Goal: Task Accomplishment & Management: Use online tool/utility

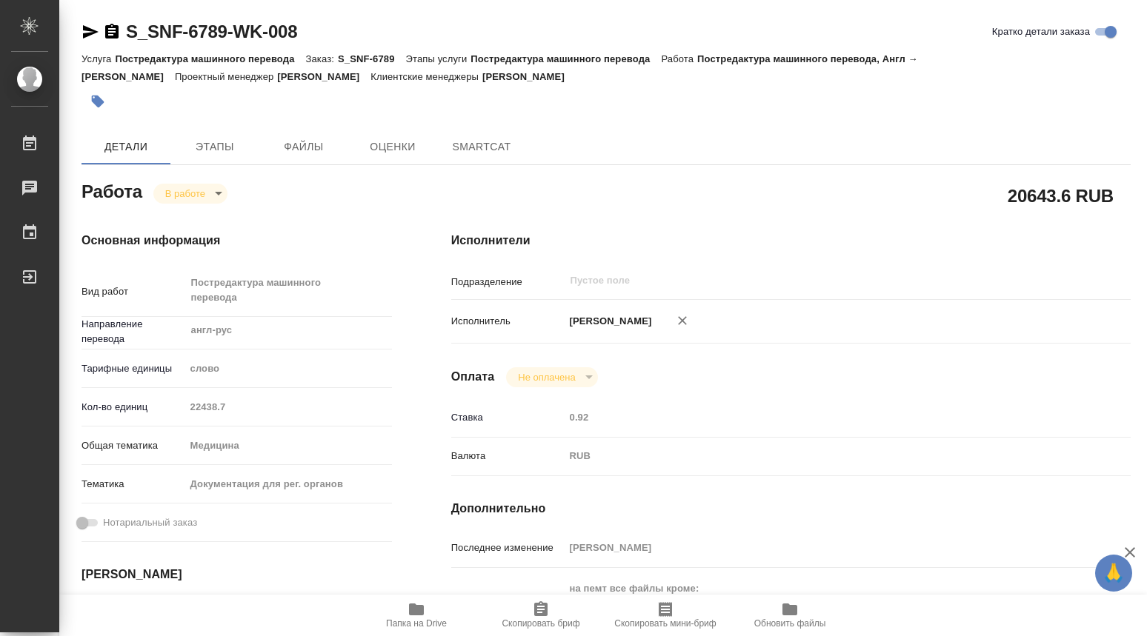
type textarea "x"
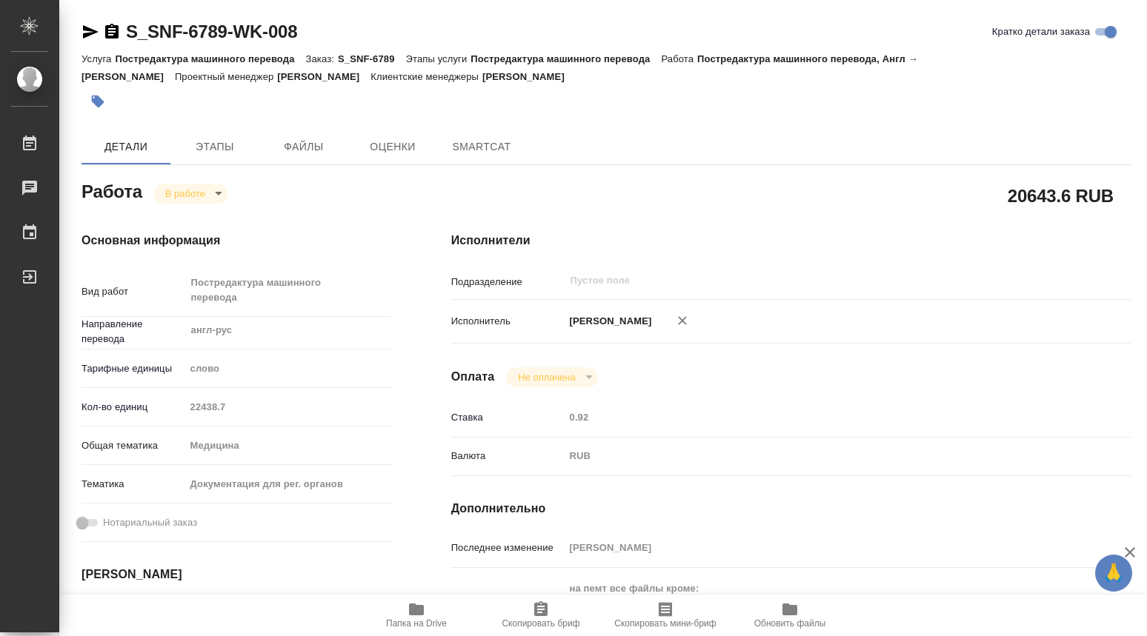
type textarea "x"
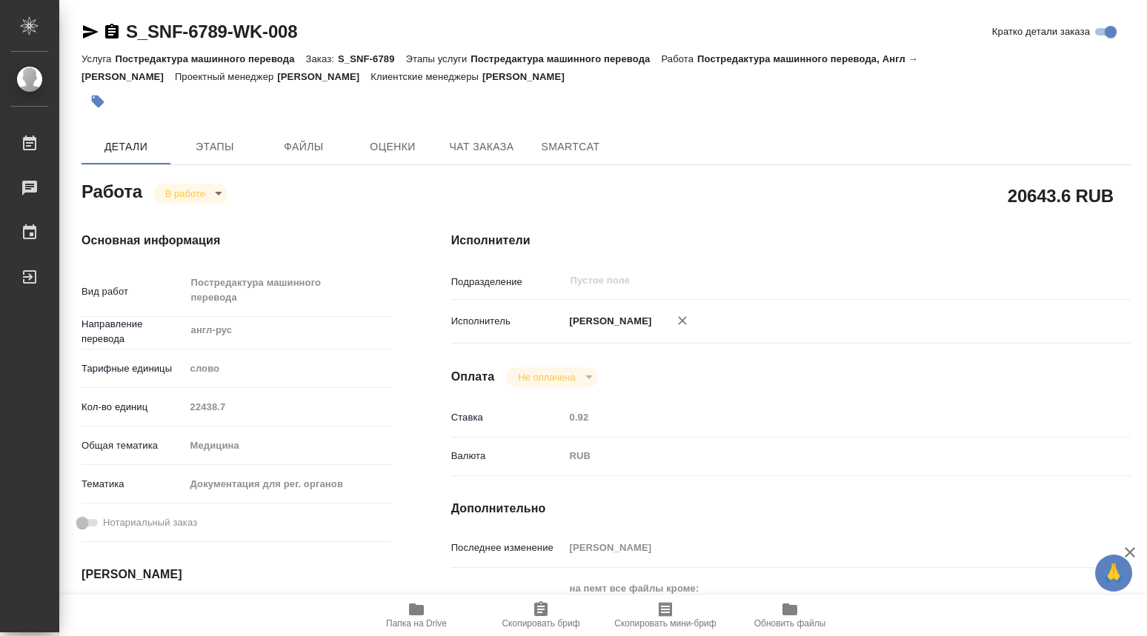
type textarea "x"
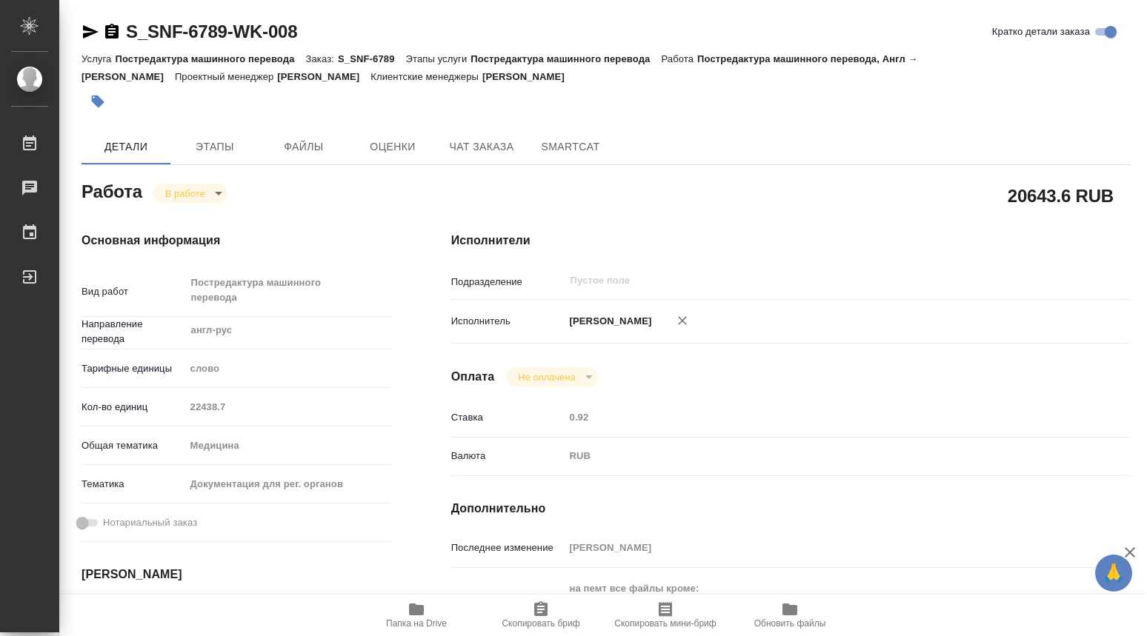
click at [419, 612] on icon "button" at bounding box center [416, 610] width 15 height 12
type textarea "x"
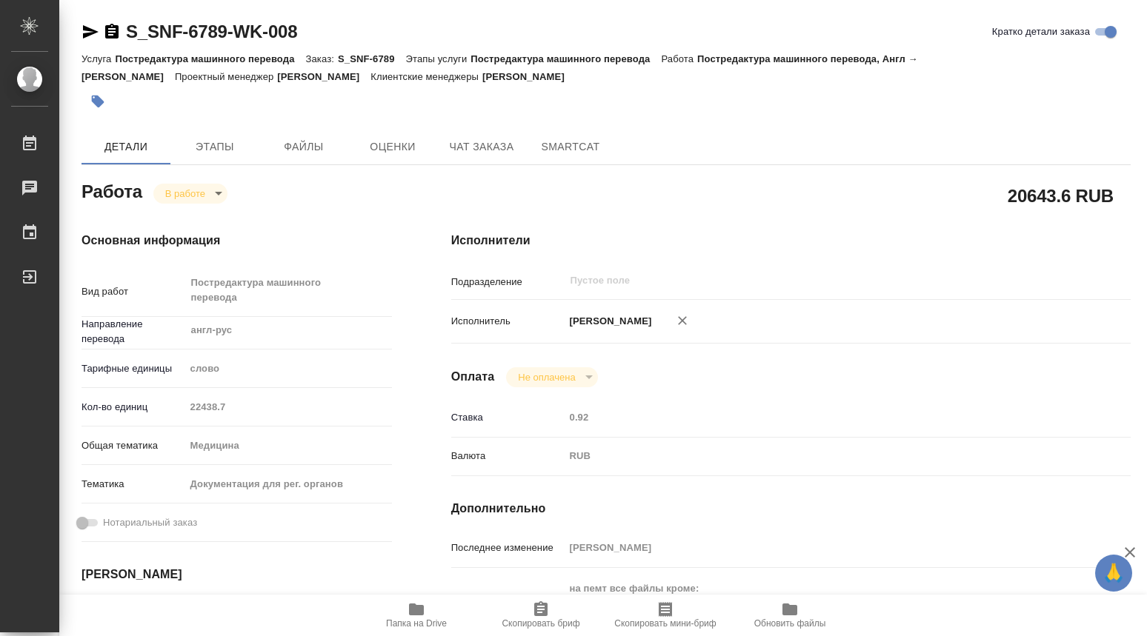
type textarea "x"
